Goal: Task Accomplishment & Management: Complete application form

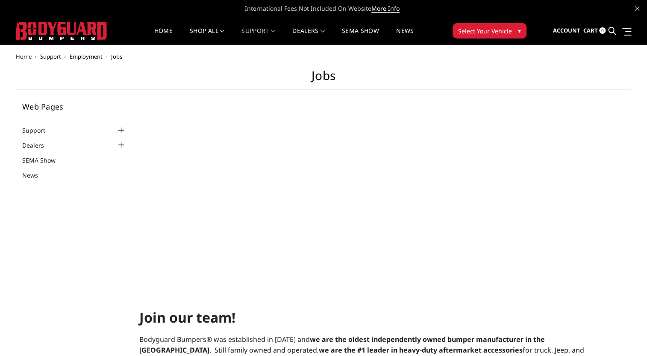
select select "US"
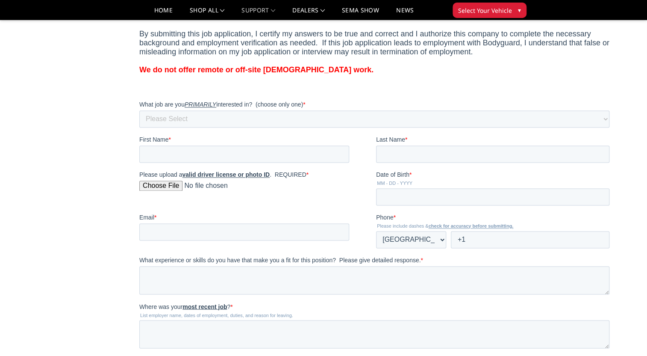
scroll to position [660, 0]
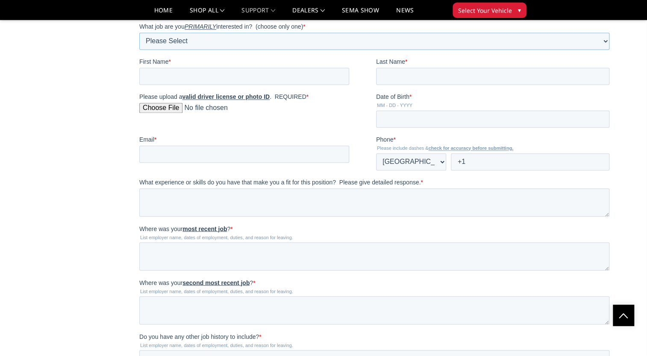
click at [221, 50] on select "Please Select MIG Welder [PERSON_NAME] / Fabricator Sandblast Powder Coat Parts…" at bounding box center [374, 40] width 470 height 17
select select "Human Resources"
click at [139, 39] on select "Please Select MIG Welder [PERSON_NAME] / Fabricator Sandblast Powder Coat Parts…" at bounding box center [374, 40] width 470 height 17
click at [182, 85] on input "First Name *" at bounding box center [244, 76] width 210 height 17
type input "[PERSON_NAME]"
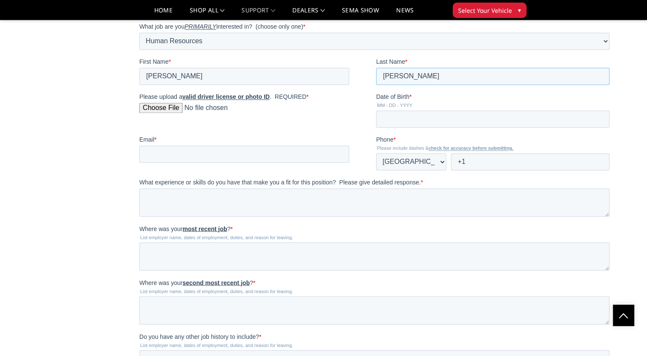
type input "[PERSON_NAME]"
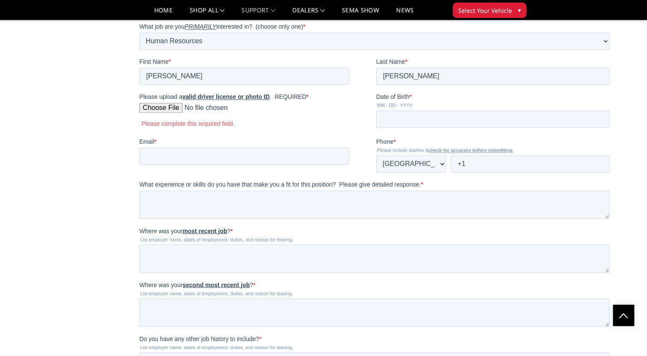
click at [170, 120] on input "Please upload a valid driver license or photo ID . REQUIRED *" at bounding box center [244, 111] width 210 height 17
type input "C:\fakepath\driver license.pdf"
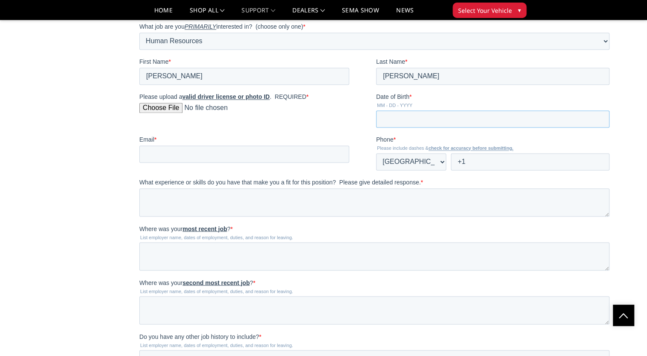
click at [376, 127] on input "Date of Birth *" at bounding box center [492, 118] width 233 height 17
type input "[DATE]"
type input "[EMAIL_ADDRESS][DOMAIN_NAME]"
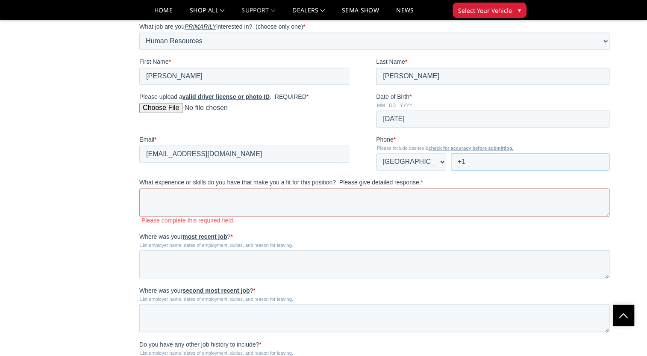
click at [450, 170] on input "+1" at bounding box center [529, 161] width 159 height 17
type input "[PHONE_NUMBER]"
click at [147, 213] on textarea "What experience or skills do you have that make you a fit for this position? Pl…" at bounding box center [374, 202] width 470 height 28
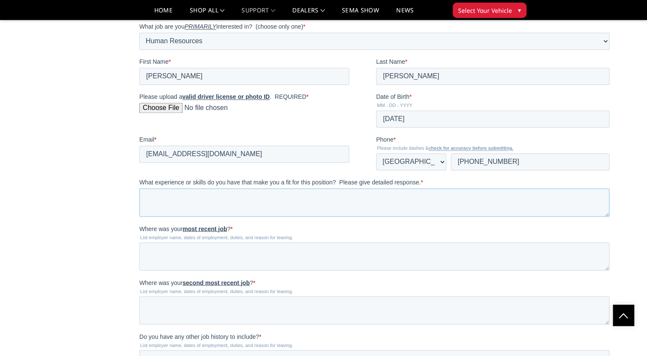
scroll to position [699, 0]
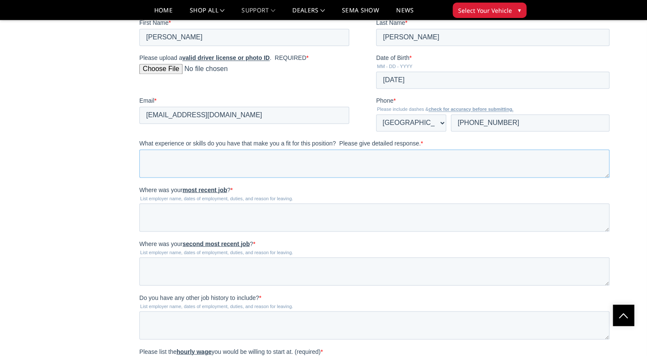
click at [182, 177] on textarea "What experience or skills do you have that make you a fit for this position? Pl…" at bounding box center [374, 163] width 470 height 28
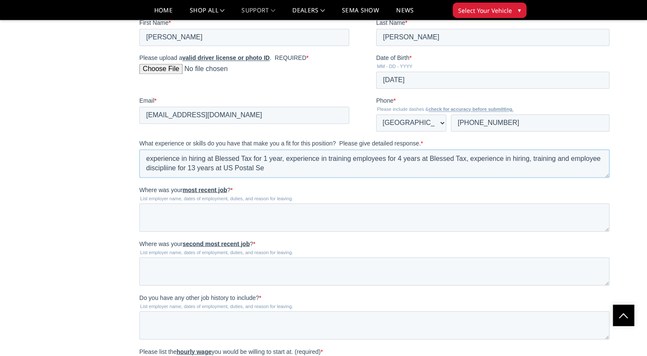
scroll to position [4, 0]
click at [348, 177] on textarea "experience in hiring at Blessed Tax for 1 year, experience in training employee…" at bounding box center [374, 163] width 470 height 28
click at [342, 177] on textarea "experience in hiring at Blessed Tax for 1 year, experience in training employee…" at bounding box center [374, 163] width 470 height 28
click at [352, 177] on textarea "experience in hiring at Blessed Tax for 1 year, experience in training employee…" at bounding box center [374, 163] width 470 height 28
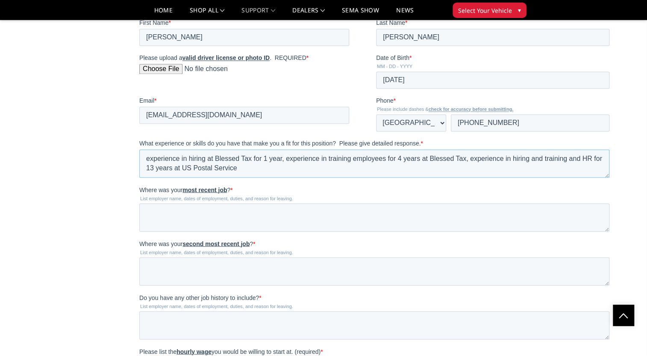
type textarea "experience in hiring at Blessed Tax for 1 year, experience in training employee…"
click at [196, 221] on div "Where was your most recent job ? * List employer name, dates of employment, dut…" at bounding box center [376, 208] width 474 height 46
click at [185, 226] on textarea "Where was your most recent job ? *" at bounding box center [374, 217] width 470 height 28
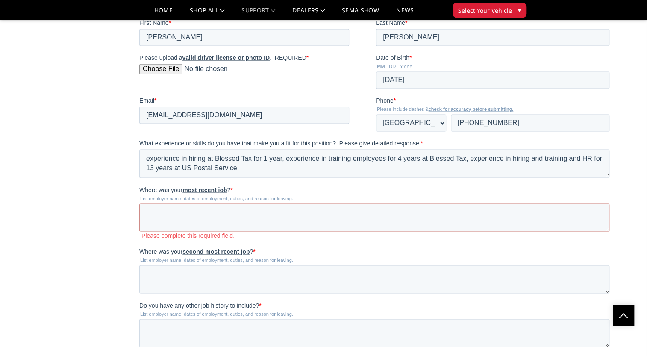
click at [1, 345] on div "Home Support Employment Jobs Jobs Web Pages Support FAQ Install Instructions Sh…" at bounding box center [323, 18] width 647 height 1344
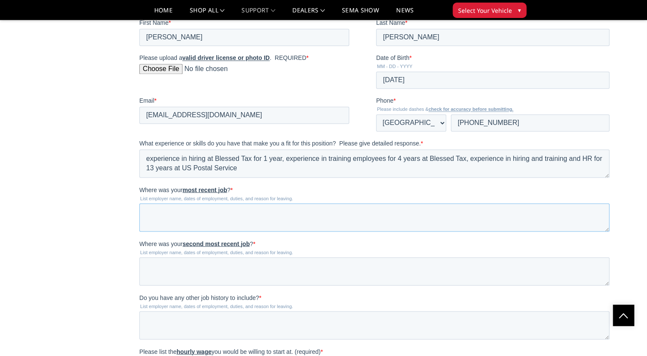
click at [165, 228] on textarea "Where was your most recent job ? *" at bounding box center [374, 217] width 470 height 28
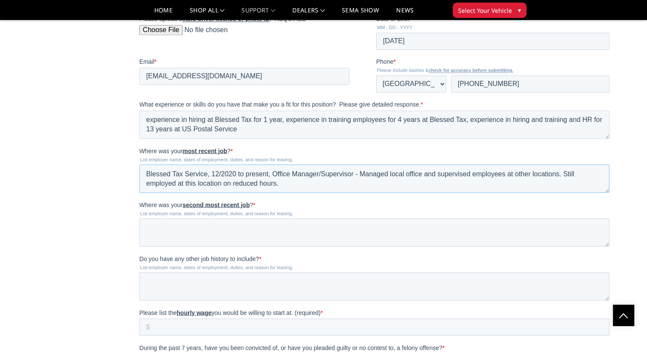
scroll to position [855, 0]
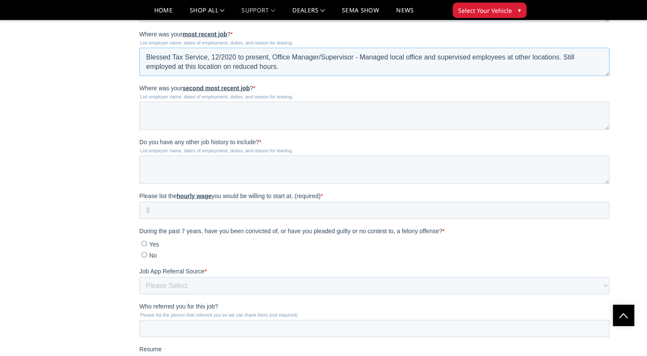
type textarea "Blessed Tax Service, 12/2020 to present, Office Manager/Supervisor - Managed lo…"
click at [198, 129] on textarea "Where was your second most recent job ? *" at bounding box center [374, 115] width 470 height 28
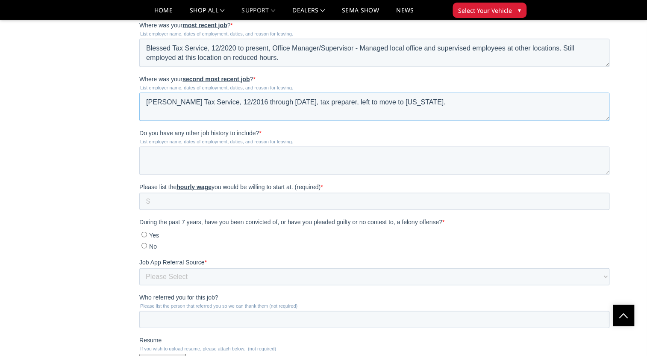
type textarea "[PERSON_NAME] Tax Service, 12/2016 through [DATE], tax preparer, left to move t…"
click at [373, 168] on textarea "Do you have any other job history to include? *" at bounding box center [374, 160] width 470 height 28
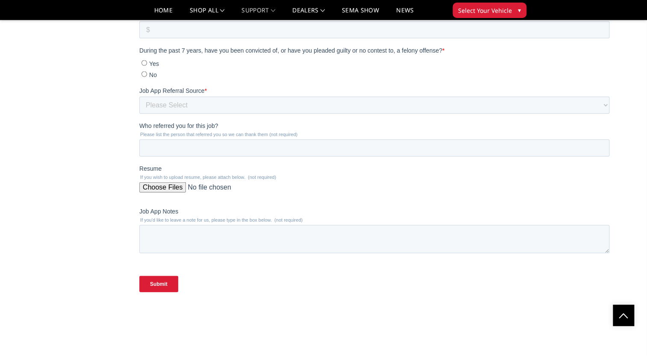
scroll to position [1019, 0]
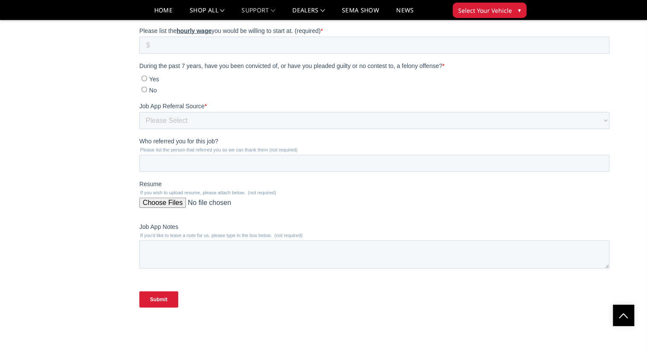
click at [321, 15] on textarea "U.S. Postal Service, 04/95 to 03/2015 - Postmaster" at bounding box center [374, 5] width 470 height 28
type textarea "U.S. Postal Service, 04/95 to 03/2015 - Postmaster - [GEOGRAPHIC_DATA], [GEOGRA…"
click at [198, 54] on input "Please list the hourly wage you would be willing to start at. (required) *" at bounding box center [374, 45] width 470 height 17
click at [165, 54] on input "Please list the hourly wage you would be willing to start at. (required) *" at bounding box center [374, 45] width 470 height 17
click at [156, 54] on input "Please list the hourly wage you would be willing to start at. (required) *" at bounding box center [374, 45] width 470 height 17
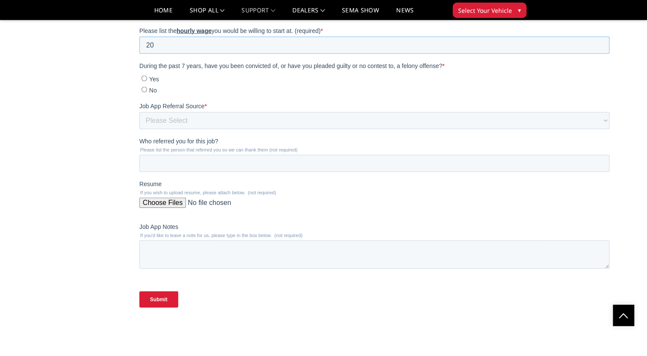
click at [161, 54] on input "20" at bounding box center [374, 45] width 470 height 17
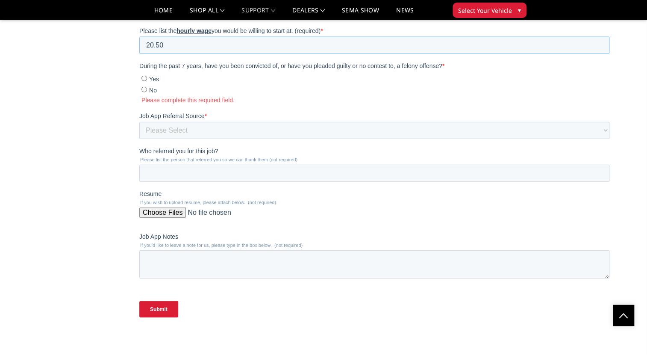
type input "20.50"
click at [143, 92] on input "No" at bounding box center [144, 90] width 6 height 6
radio input "true"
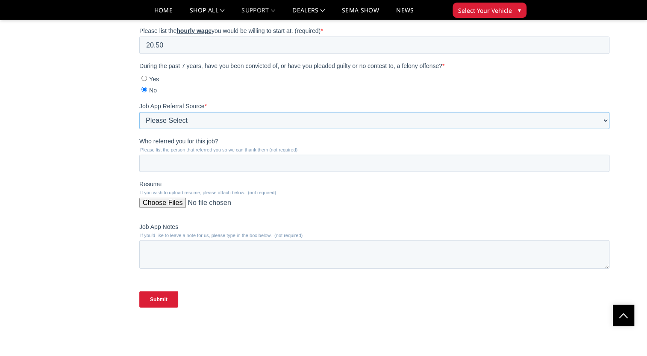
click at [184, 129] on select "Please Select Radio Ad Street Sign Someone who works there [US_STATE] Workforce…" at bounding box center [374, 120] width 470 height 17
select select "[US_STATE] Workforce"
click at [139, 129] on select "Please Select Radio Ad Street Sign Someone who works there [US_STATE] Workforce…" at bounding box center [374, 120] width 470 height 17
click at [176, 172] on input "Who referred you for this job?" at bounding box center [374, 163] width 470 height 17
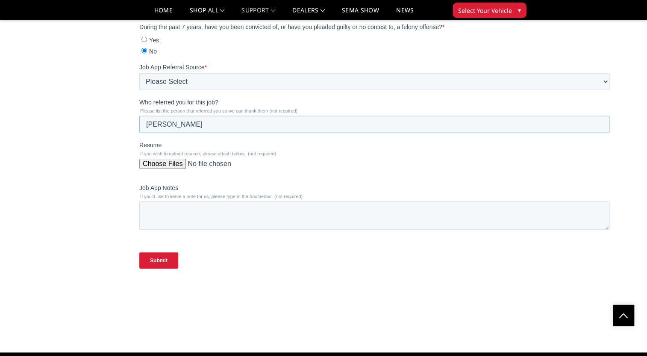
type input "[PERSON_NAME]"
click at [165, 176] on input "Resume" at bounding box center [374, 167] width 470 height 17
type input "C:\fakepath\resume.docx"
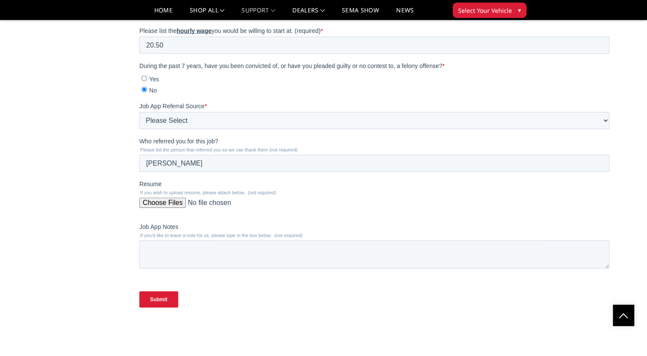
scroll to position [1136, 0]
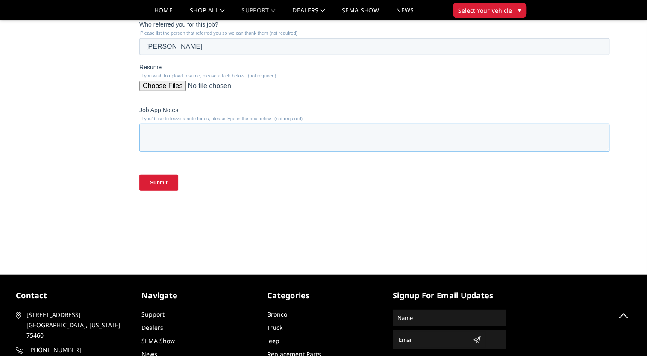
click at [164, 152] on textarea "Job App Notes" at bounding box center [374, 138] width 470 height 28
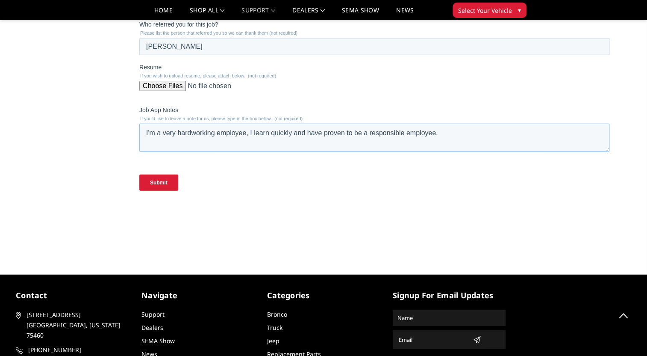
type textarea "I'm a very hardworking employee, I learn quickly and have proven to be a respon…"
click at [164, 191] on input "Submit" at bounding box center [158, 182] width 39 height 16
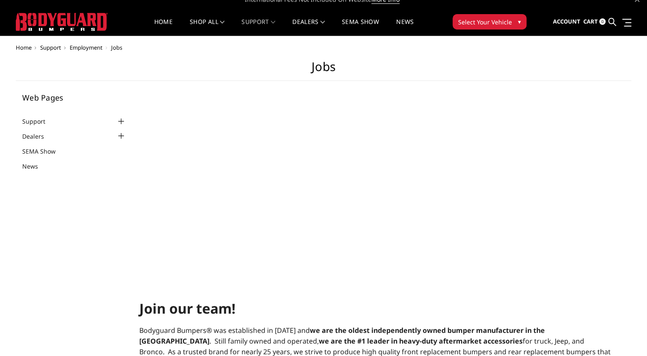
scroll to position [0, 0]
